Goal: Task Accomplishment & Management: Use online tool/utility

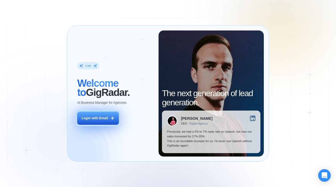
click at [110, 118] on icon at bounding box center [112, 118] width 5 height 5
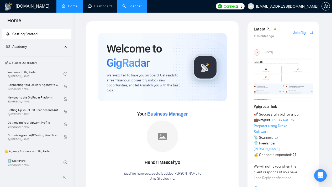
click at [138, 8] on link "Scanner" at bounding box center [131, 6] width 19 height 4
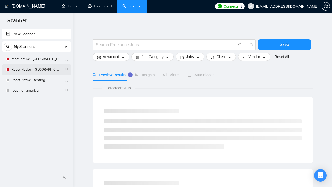
click at [47, 69] on link "React Native - [GEOGRAPHIC_DATA]" at bounding box center [37, 69] width 50 height 10
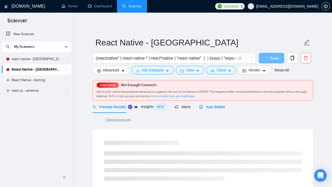
click at [215, 109] on div "Auto Bidder" at bounding box center [212, 107] width 26 height 6
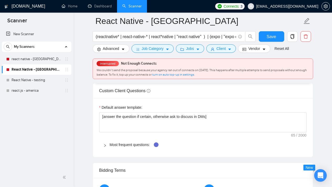
scroll to position [734, 0]
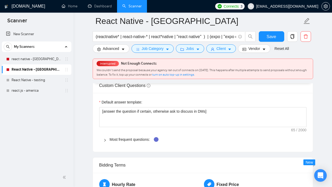
click at [104, 139] on icon "right" at bounding box center [104, 140] width 3 height 3
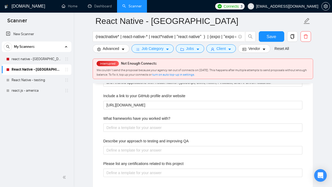
scroll to position [796, 0]
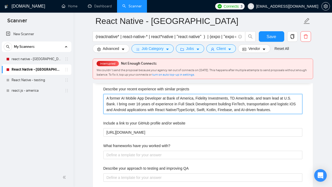
click at [288, 109] on projects "A former AI Mobile App Developer at Bank of America, Fidelity Investments, TD A…" at bounding box center [202, 104] width 199 height 20
drag, startPoint x: 292, startPoint y: 110, endPoint x: 101, endPoint y: 98, distance: 191.7
click at [101, 98] on div "Describe your recent experience with similar projects A former AI Mobile App De…" at bounding box center [202, 148] width 207 height 131
